Goal: Task Accomplishment & Management: Manage account settings

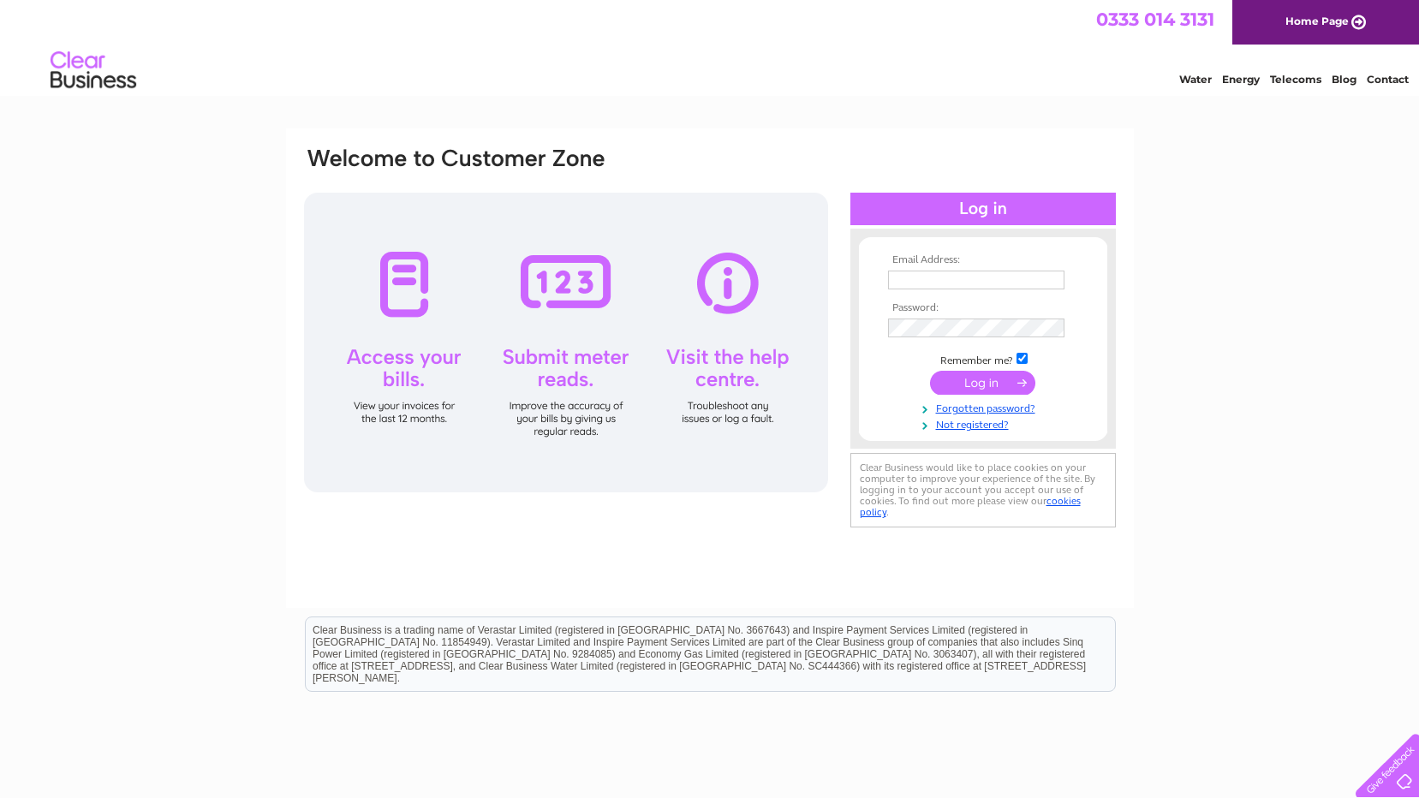
type input "[PERSON_NAME][EMAIL_ADDRESS][DOMAIN_NAME]"
click at [983, 379] on input "submit" at bounding box center [982, 383] width 105 height 24
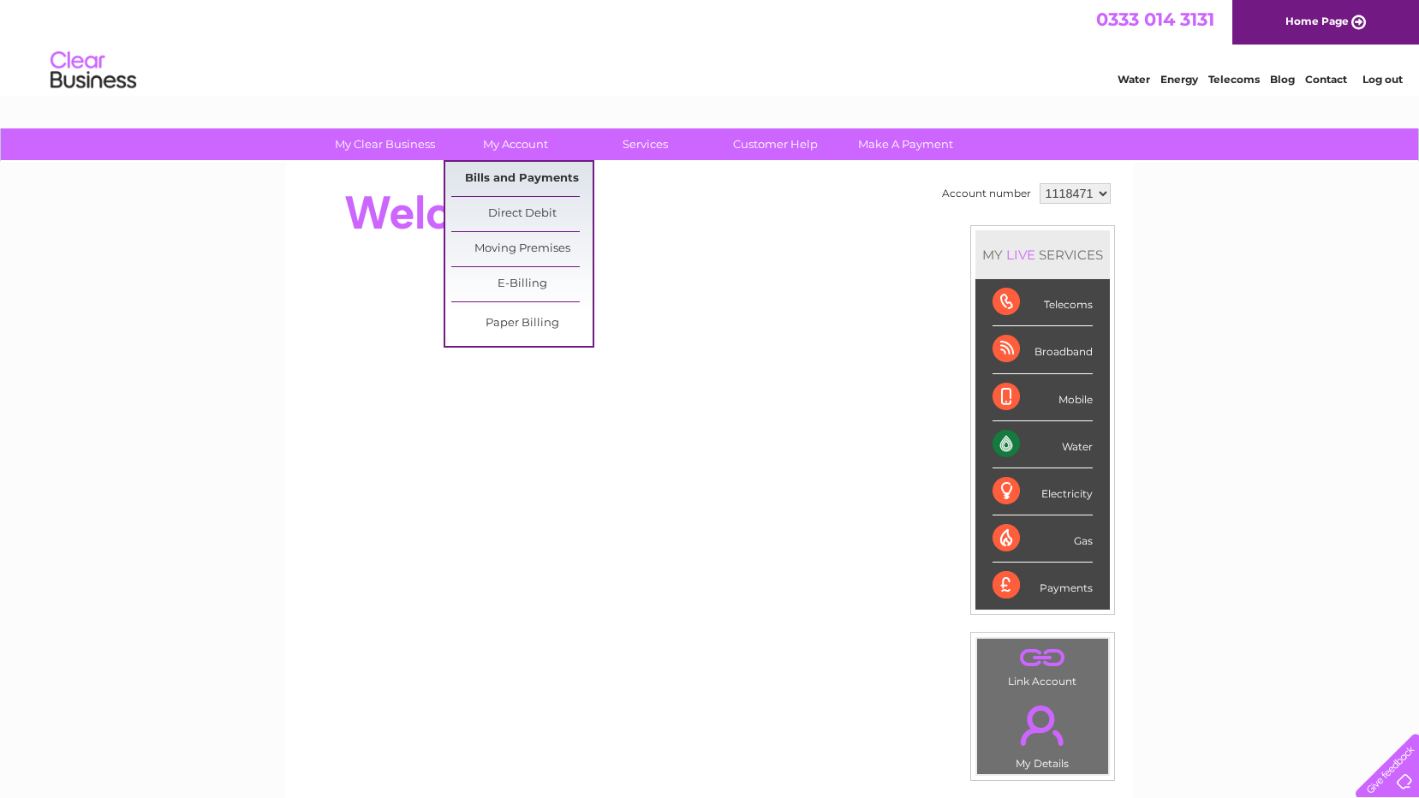
click at [536, 179] on link "Bills and Payments" at bounding box center [521, 179] width 141 height 34
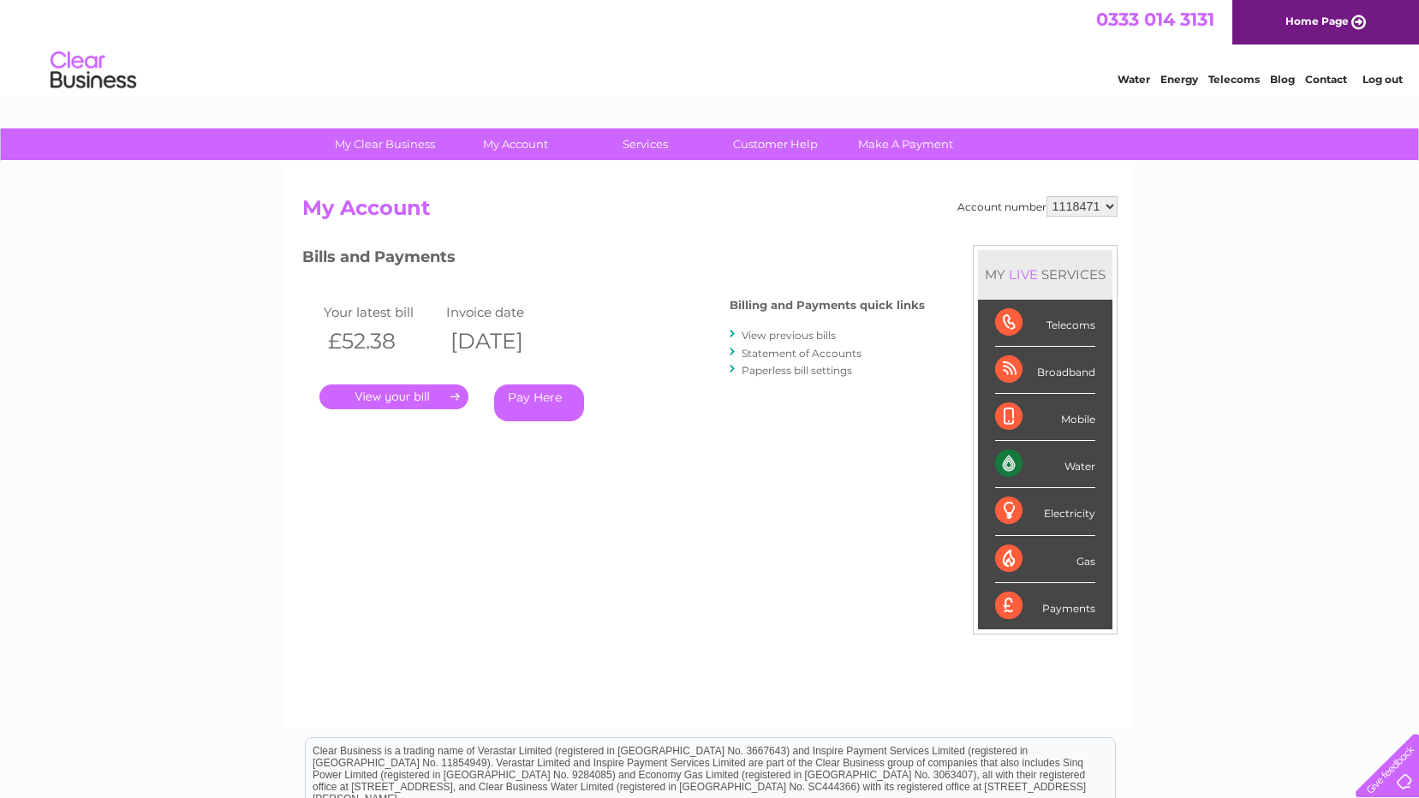
click at [451, 395] on link "." at bounding box center [393, 396] width 149 height 25
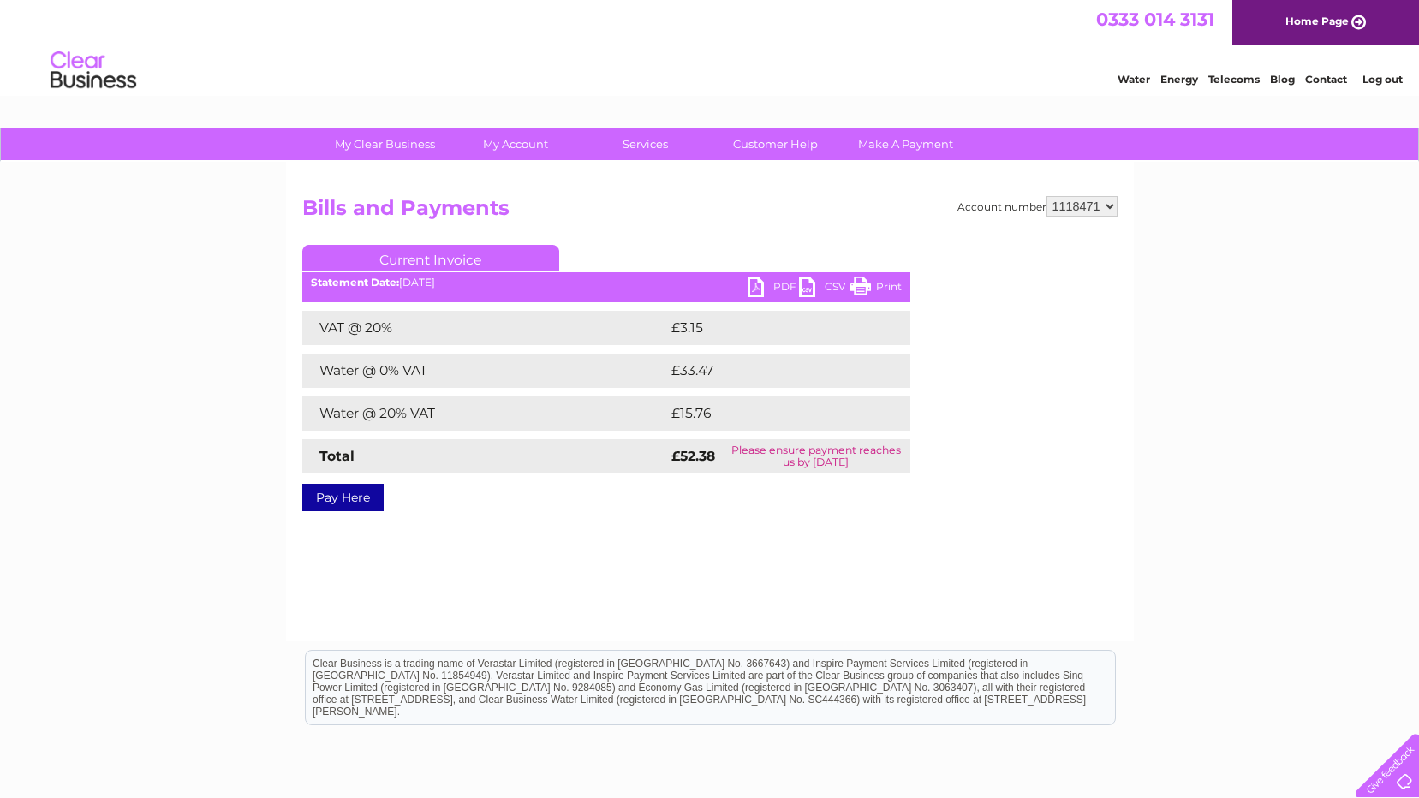
click at [753, 285] on link "PDF" at bounding box center [772, 289] width 51 height 25
